Goal: Navigation & Orientation: Find specific page/section

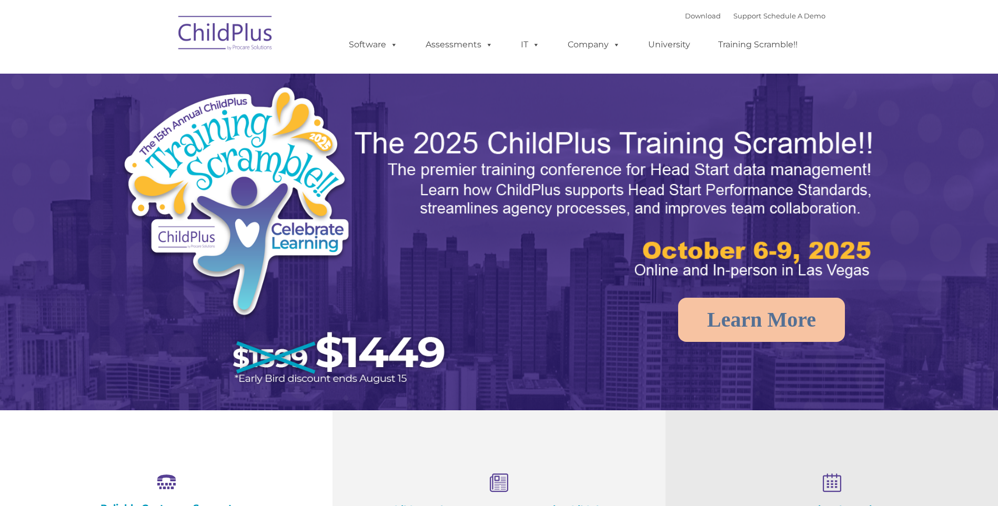
select select "MEDIUM"
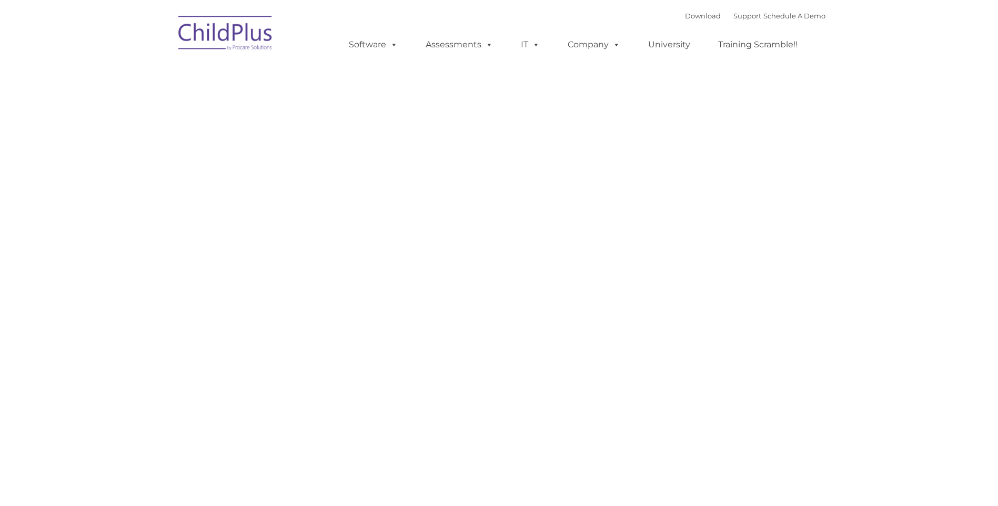
type input ""
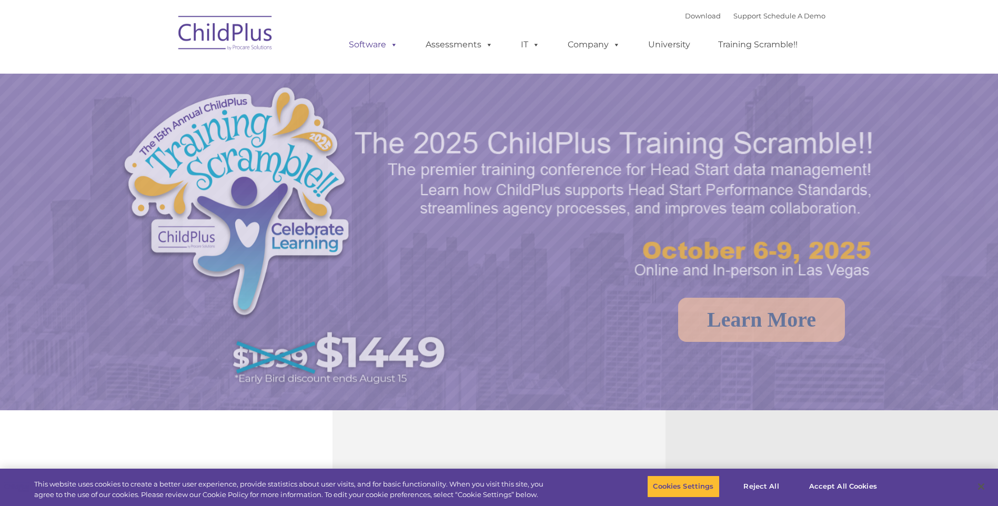
select select "MEDIUM"
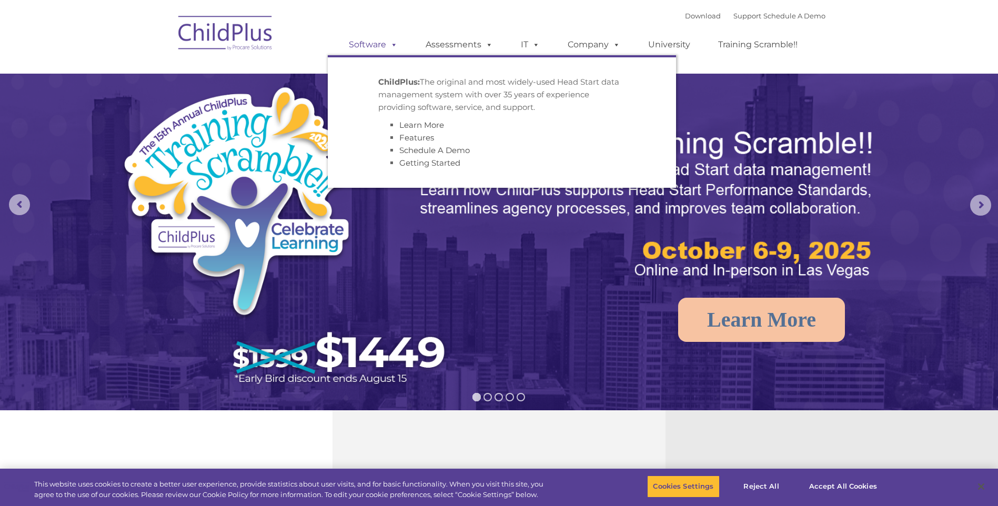
click at [382, 49] on link "Software" at bounding box center [373, 44] width 70 height 21
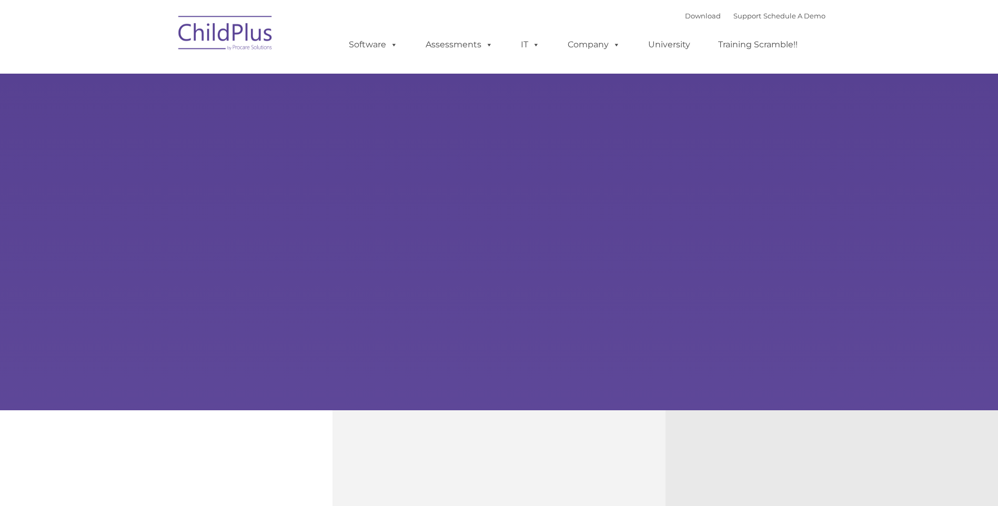
type input ""
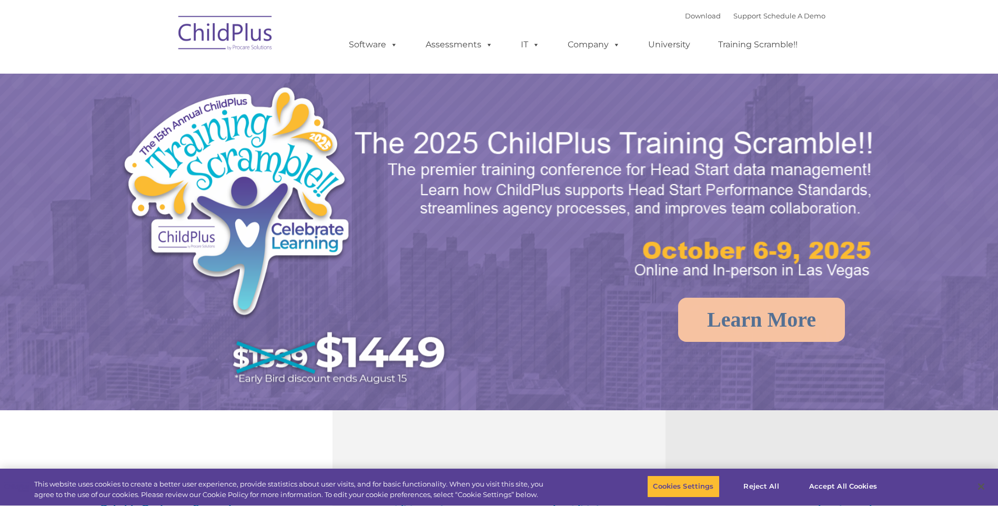
select select "MEDIUM"
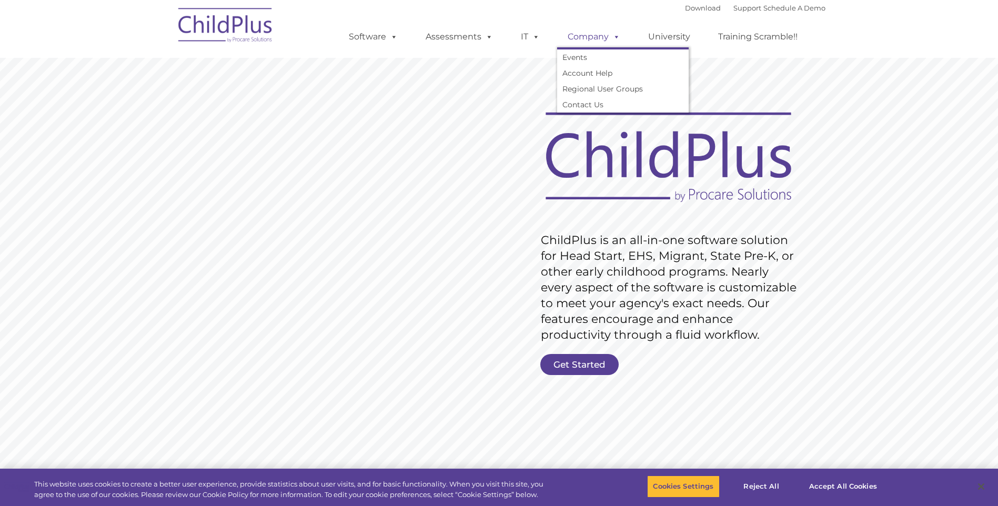
click at [590, 33] on link "Company" at bounding box center [594, 36] width 74 height 21
click at [589, 39] on link "Company" at bounding box center [594, 36] width 74 height 21
click at [529, 40] on span at bounding box center [534, 37] width 12 height 10
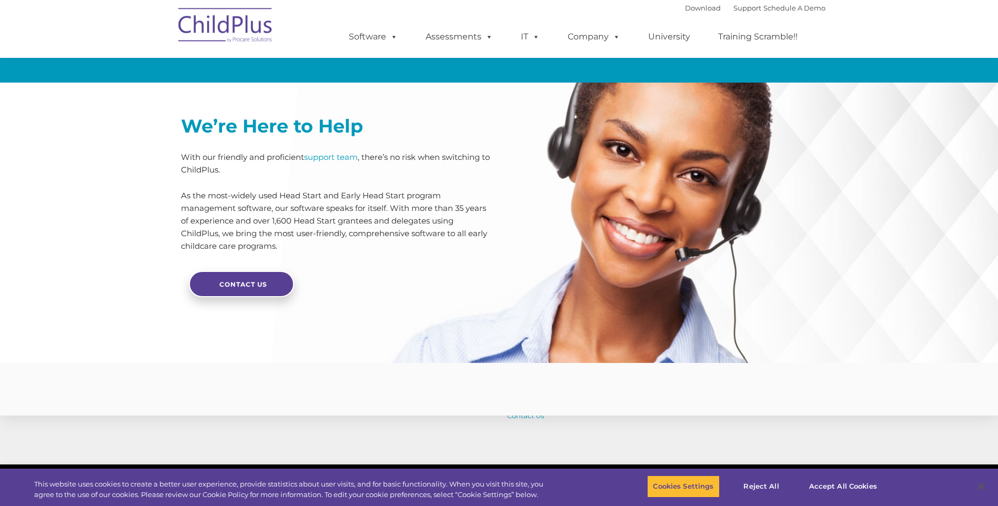
scroll to position [2456, 0]
